Goal: Transaction & Acquisition: Download file/media

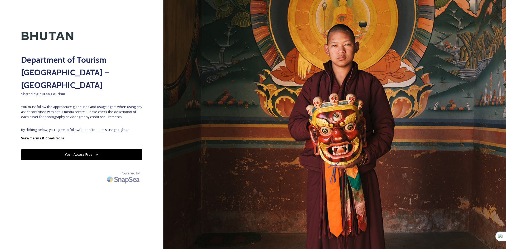
click at [84, 149] on button "Yes - Access Files" at bounding box center [81, 154] width 121 height 11
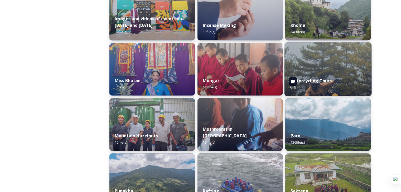
scroll to position [448, 0]
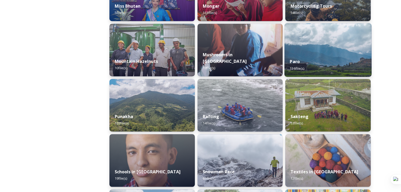
click at [308, 63] on div "Paro 136 file(s)" at bounding box center [327, 65] width 87 height 24
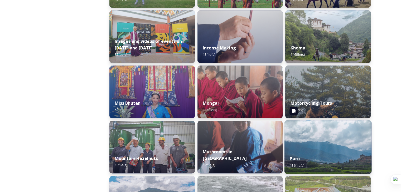
scroll to position [369, 0]
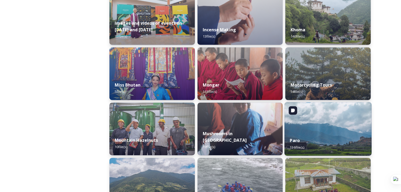
click at [329, 129] on img at bounding box center [327, 129] width 87 height 54
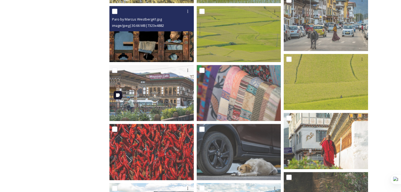
scroll to position [237, 0]
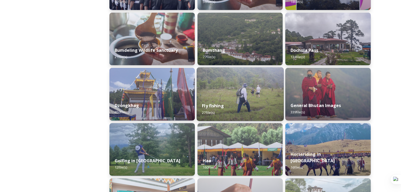
scroll to position [184, 0]
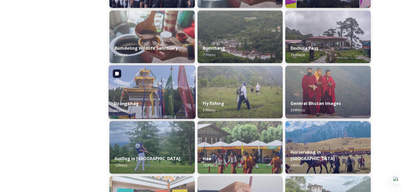
click at [153, 88] on img at bounding box center [152, 92] width 87 height 54
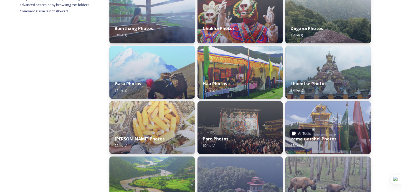
scroll to position [132, 0]
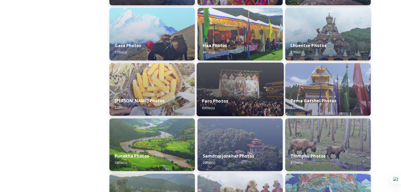
click at [234, 96] on div "Paro Photos 69 file(s)" at bounding box center [239, 104] width 87 height 24
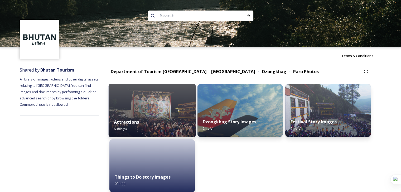
click at [150, 121] on div "Attractions 60 file(s)" at bounding box center [152, 126] width 87 height 24
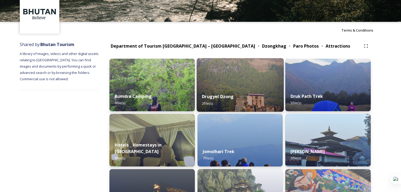
scroll to position [26, 0]
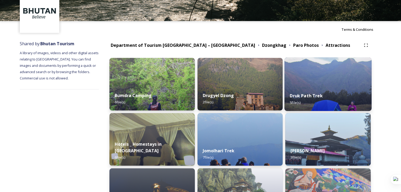
click at [325, 96] on div "Druk Path Trek 5 file(s)" at bounding box center [327, 99] width 87 height 24
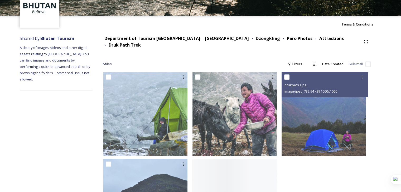
scroll to position [91, 0]
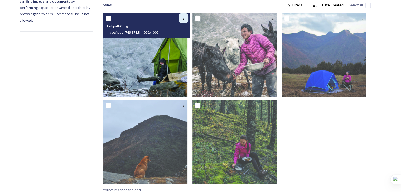
click at [185, 16] on icon at bounding box center [183, 18] width 4 height 4
click at [153, 52] on img at bounding box center [145, 55] width 84 height 84
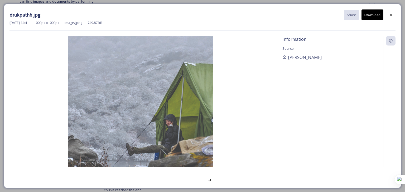
click at [374, 15] on button "Download" at bounding box center [372, 14] width 22 height 11
drag, startPoint x: 392, startPoint y: 13, endPoint x: 370, endPoint y: 21, distance: 23.2
click at [392, 13] on icon at bounding box center [390, 15] width 4 height 4
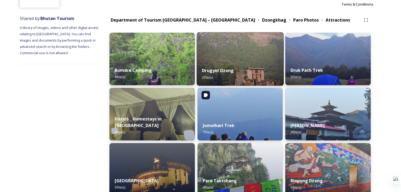
scroll to position [53, 0]
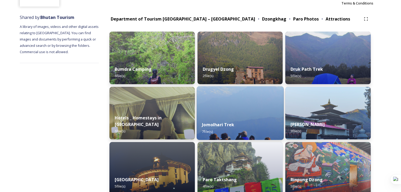
click at [247, 124] on div "Jomolhari Trek 7 file(s)" at bounding box center [239, 128] width 87 height 24
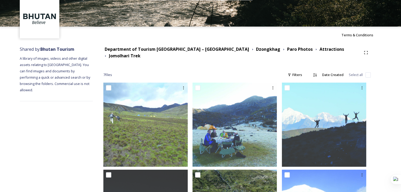
scroll to position [20, 0]
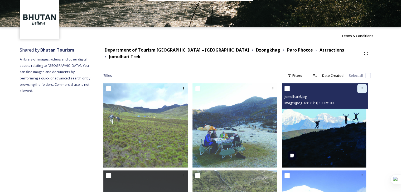
click at [363, 88] on div at bounding box center [361, 88] width 9 height 9
click at [320, 117] on img at bounding box center [324, 126] width 84 height 84
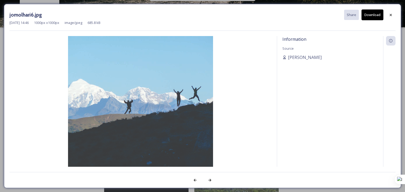
click at [371, 13] on button "Download" at bounding box center [372, 14] width 22 height 11
click at [391, 12] on div at bounding box center [390, 14] width 9 height 9
click at [22, 40] on div "AI Tools" at bounding box center [18, 44] width 8 height 8
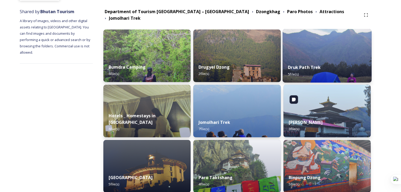
scroll to position [132, 0]
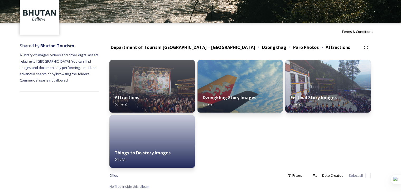
scroll to position [25, 0]
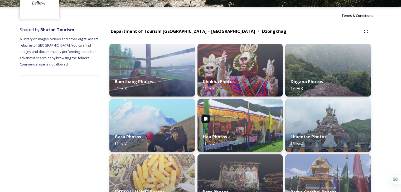
scroll to position [35, 0]
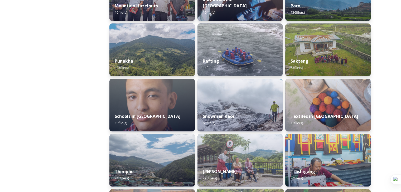
scroll to position [495, 0]
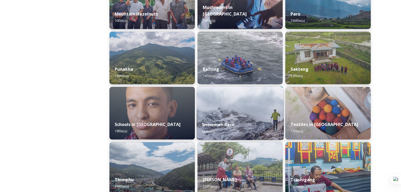
click at [253, 130] on div "Snowman Race 65 file(s)" at bounding box center [239, 128] width 87 height 24
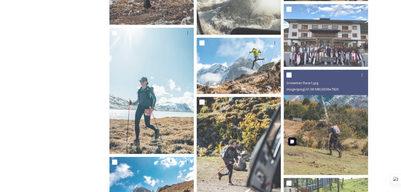
scroll to position [606, 0]
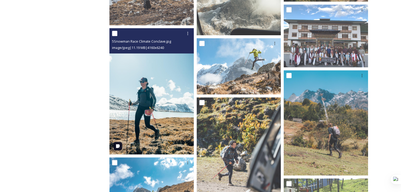
click at [175, 62] on img at bounding box center [151, 91] width 84 height 126
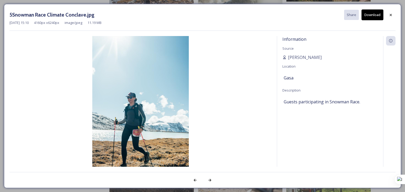
click at [370, 13] on button "Download" at bounding box center [372, 14] width 22 height 11
click at [393, 15] on div at bounding box center [390, 14] width 9 height 9
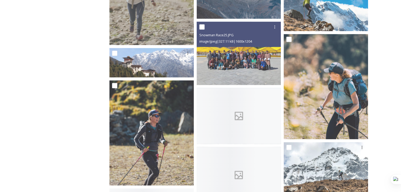
scroll to position [1054, 0]
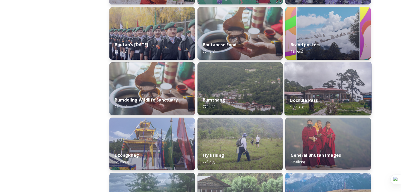
scroll to position [237, 0]
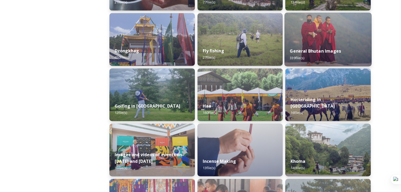
click at [311, 47] on div "General Bhutan Images 339 file(s)" at bounding box center [327, 54] width 87 height 24
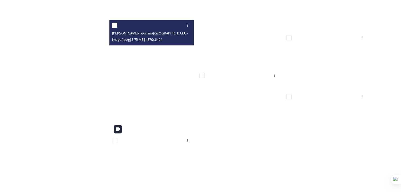
scroll to position [6894, 0]
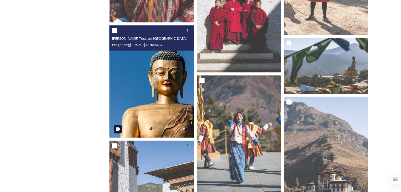
click at [168, 58] on img at bounding box center [151, 81] width 84 height 113
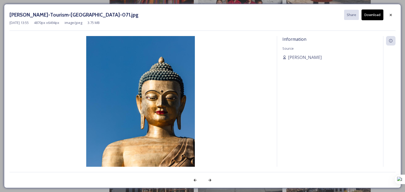
click at [373, 12] on button "Download" at bounding box center [372, 14] width 22 height 11
click at [393, 16] on div at bounding box center [390, 14] width 9 height 9
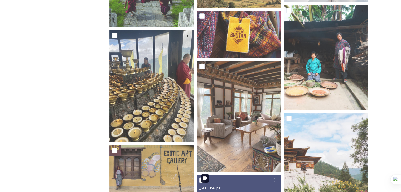
scroll to position [4734, 0]
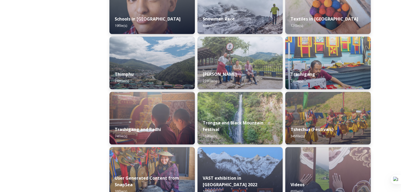
scroll to position [601, 0]
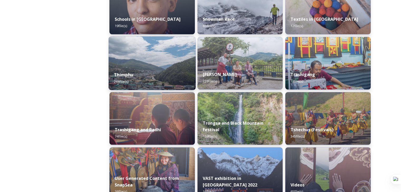
click at [164, 77] on div "Thimphu 248 file(s)" at bounding box center [152, 78] width 87 height 24
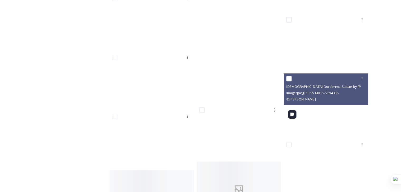
scroll to position [2450, 0]
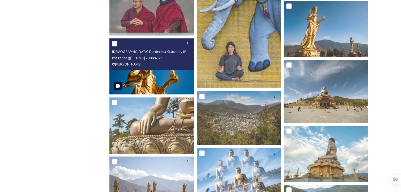
click at [172, 81] on img at bounding box center [151, 66] width 84 height 56
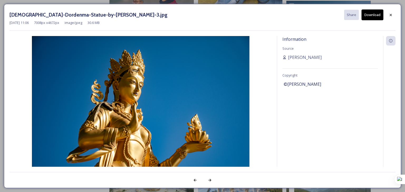
click at [375, 13] on button "Download" at bounding box center [372, 14] width 22 height 11
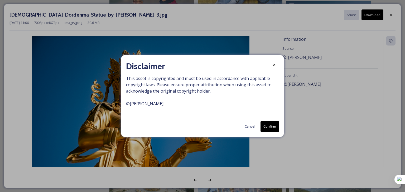
click at [251, 128] on button "Cancel" at bounding box center [250, 126] width 16 height 10
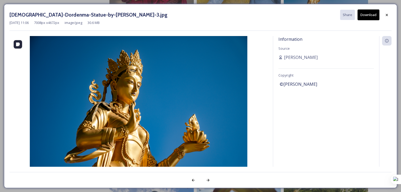
scroll to position [2477, 0]
click at [389, 15] on div at bounding box center [386, 14] width 9 height 9
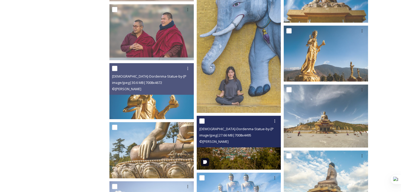
scroll to position [2424, 0]
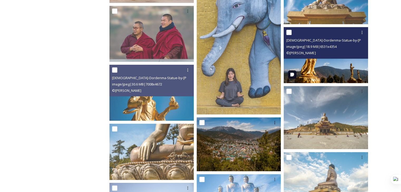
click at [322, 62] on img at bounding box center [325, 55] width 84 height 56
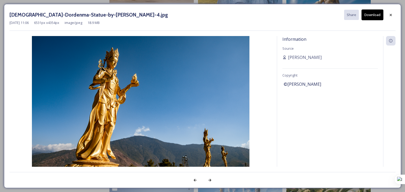
click at [371, 14] on button "Download" at bounding box center [372, 14] width 22 height 11
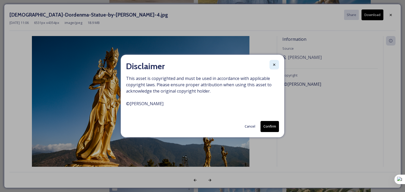
click at [271, 66] on div at bounding box center [273, 64] width 9 height 9
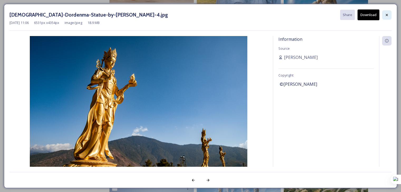
click at [387, 12] on div at bounding box center [386, 14] width 9 height 9
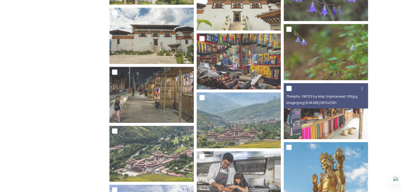
scroll to position [4374, 0]
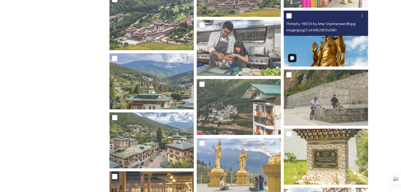
click at [333, 50] on img at bounding box center [325, 39] width 84 height 56
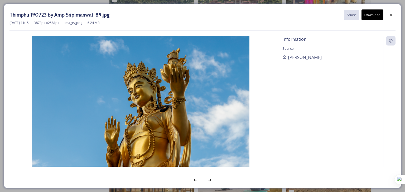
click at [373, 16] on button "Download" at bounding box center [372, 14] width 22 height 11
click at [394, 13] on div at bounding box center [390, 14] width 9 height 9
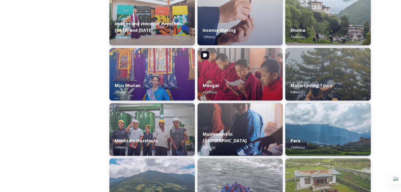
scroll to position [369, 0]
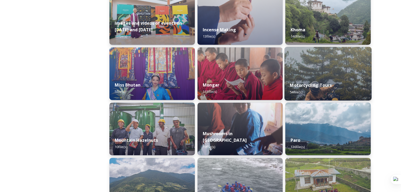
click at [321, 77] on div "Motorcycling Tours 54 file(s)" at bounding box center [327, 89] width 87 height 24
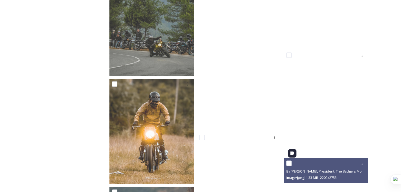
scroll to position [1054, 0]
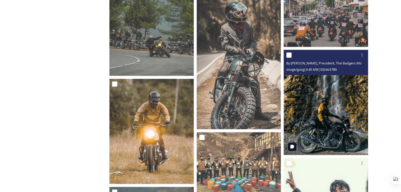
click at [328, 118] on img at bounding box center [325, 102] width 84 height 105
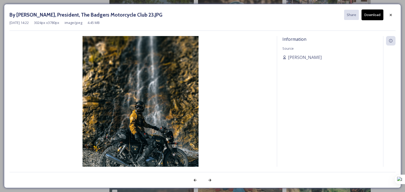
click at [377, 17] on button "Download" at bounding box center [372, 14] width 22 height 11
click at [390, 17] on div at bounding box center [390, 14] width 9 height 9
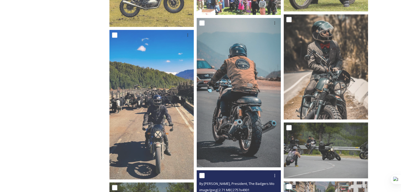
scroll to position [790, 0]
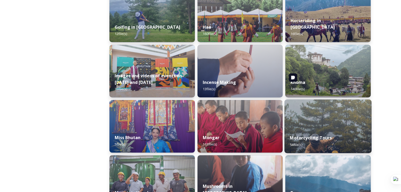
scroll to position [422, 0]
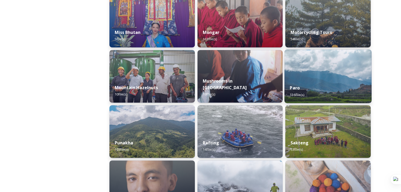
click at [302, 87] on div "Paro 136 file(s)" at bounding box center [327, 91] width 87 height 24
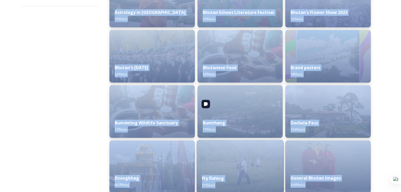
scroll to position [132, 0]
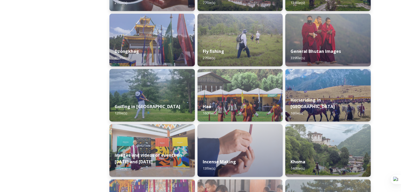
scroll to position [237, 0]
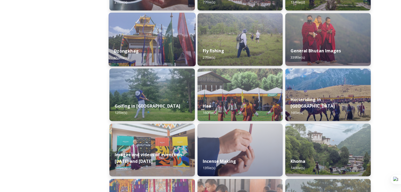
click at [164, 47] on div "Dzongkhag 650 file(s)" at bounding box center [152, 54] width 87 height 24
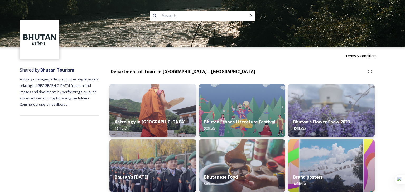
click at [164, 47] on img at bounding box center [202, 23] width 405 height 47
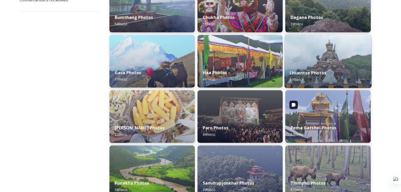
scroll to position [114, 0]
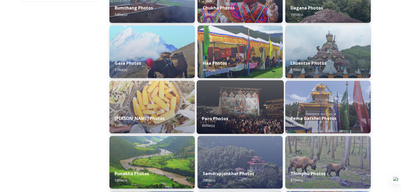
click at [231, 116] on div "Paro Photos 69 file(s)" at bounding box center [239, 122] width 87 height 24
click at [231, 116] on div "Department of Tourism [GEOGRAPHIC_DATA] – [GEOGRAPHIC_DATA] Dzongkhag Bumthang …" at bounding box center [240, 137] width 282 height 374
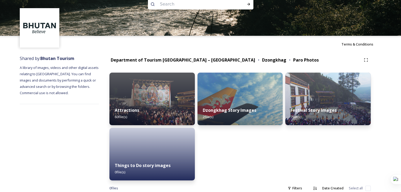
scroll to position [25, 0]
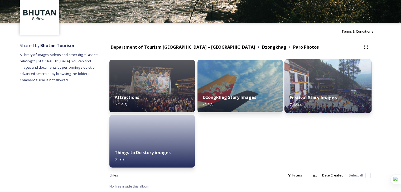
click at [327, 99] on strong "Festival Story Images" at bounding box center [313, 98] width 47 height 6
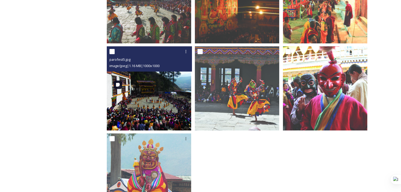
scroll to position [73, 0]
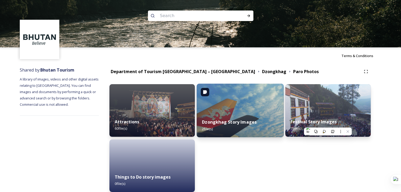
click at [244, 112] on img at bounding box center [239, 111] width 87 height 54
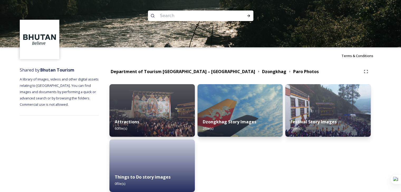
scroll to position [25, 0]
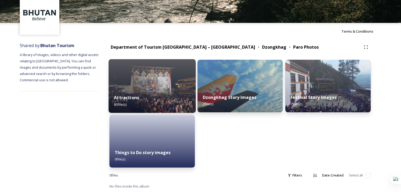
click at [148, 103] on div "Attractions 60 file(s)" at bounding box center [152, 101] width 87 height 24
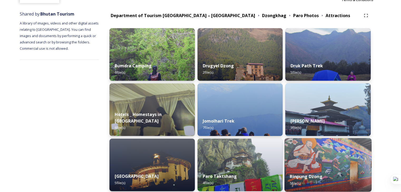
scroll to position [52, 0]
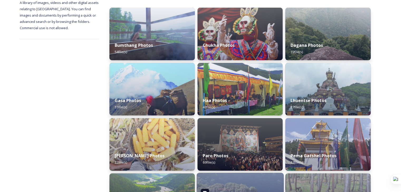
scroll to position [61, 0]
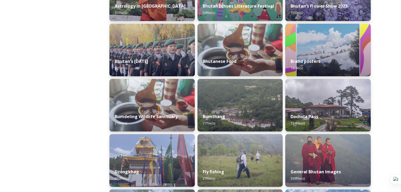
scroll to position [105, 0]
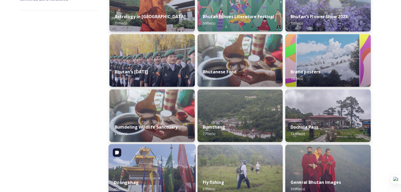
click at [154, 164] on img at bounding box center [152, 171] width 87 height 54
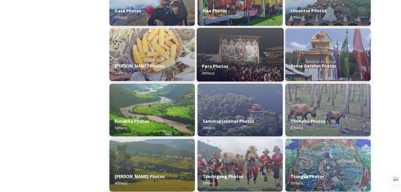
scroll to position [184, 0]
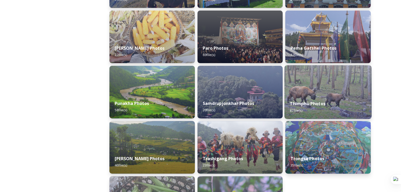
click at [324, 103] on strong "Thimphu Photos" at bounding box center [308, 104] width 36 height 6
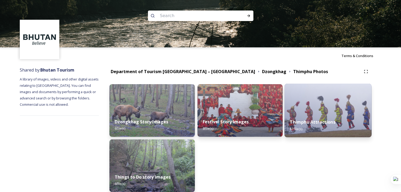
click at [306, 126] on div "Thimphu Attractions 67 file(s)" at bounding box center [327, 126] width 87 height 24
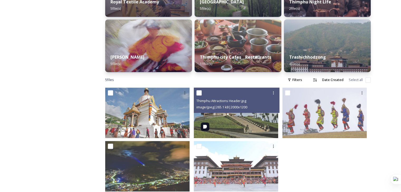
scroll to position [297, 0]
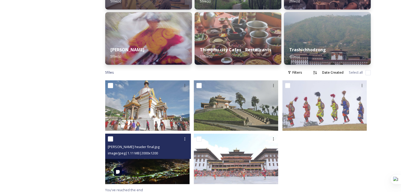
click at [144, 165] on img at bounding box center [147, 159] width 84 height 51
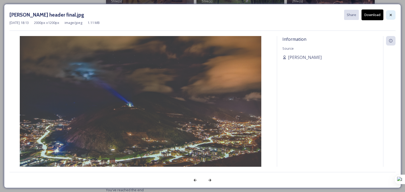
click at [391, 13] on icon at bounding box center [390, 15] width 4 height 4
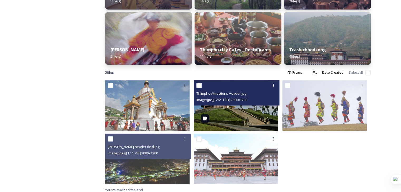
click at [244, 106] on img at bounding box center [236, 105] width 84 height 51
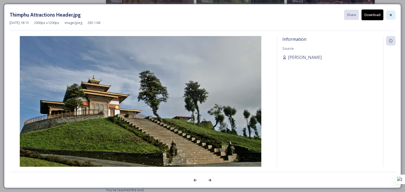
click at [393, 13] on div at bounding box center [390, 14] width 9 height 9
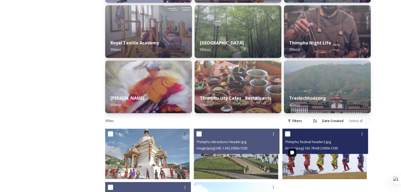
scroll to position [218, 0]
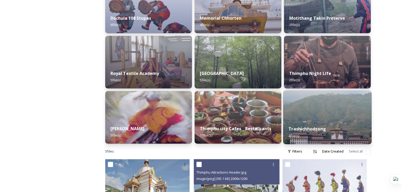
click at [310, 120] on div "Trashichhodzong 4 file(s)" at bounding box center [327, 132] width 89 height 24
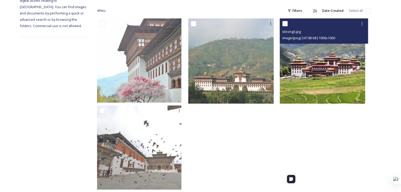
scroll to position [94, 0]
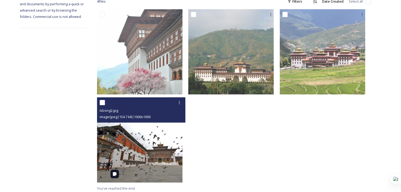
click at [125, 139] on img at bounding box center [139, 139] width 85 height 85
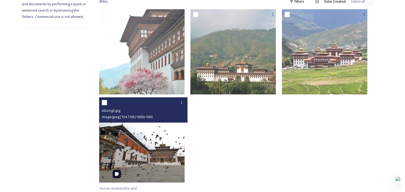
scroll to position [8, 0]
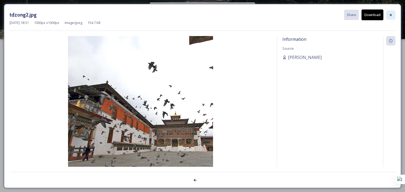
click at [390, 14] on icon at bounding box center [390, 15] width 4 height 4
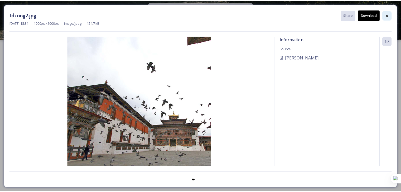
scroll to position [94, 0]
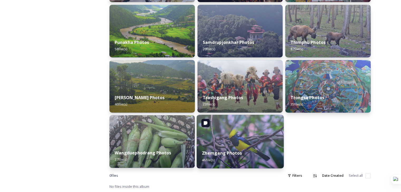
scroll to position [246, 0]
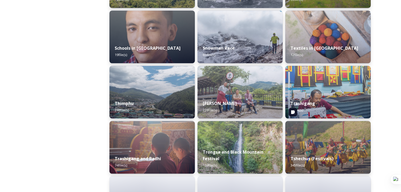
scroll to position [580, 0]
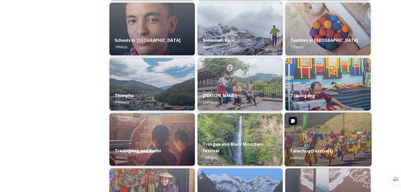
click at [330, 148] on div "Tshechus (Festivals) 345 file(s)" at bounding box center [327, 155] width 87 height 24
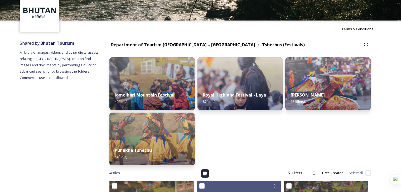
scroll to position [26, 0]
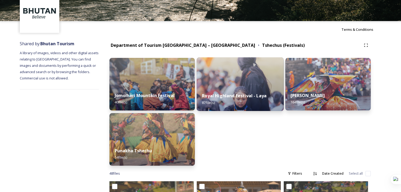
click at [220, 90] on div "Royal Highland Festival - Laya 87 file(s)" at bounding box center [239, 99] width 87 height 24
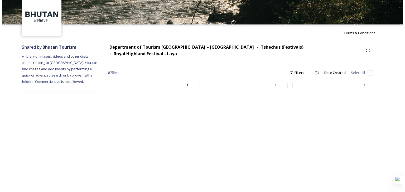
scroll to position [79, 0]
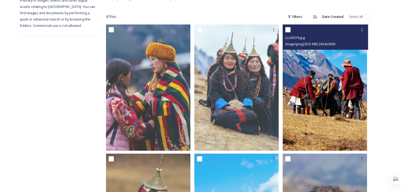
click at [320, 98] on img at bounding box center [324, 88] width 84 height 126
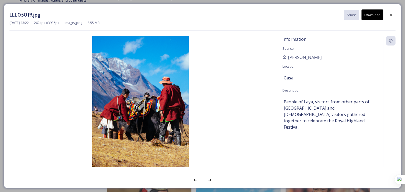
click at [369, 16] on button "Download" at bounding box center [372, 14] width 22 height 11
